Goal: Transaction & Acquisition: Purchase product/service

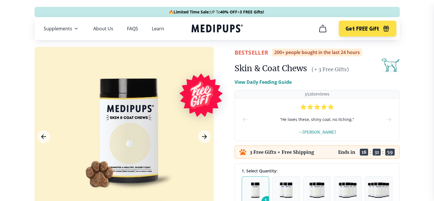
click at [290, 23] on nav "Supplements Supplements Probiotics & Gut Health Have you tried everything to he…" at bounding box center [217, 28] width 365 height 23
